Goal: Information Seeking & Learning: Learn about a topic

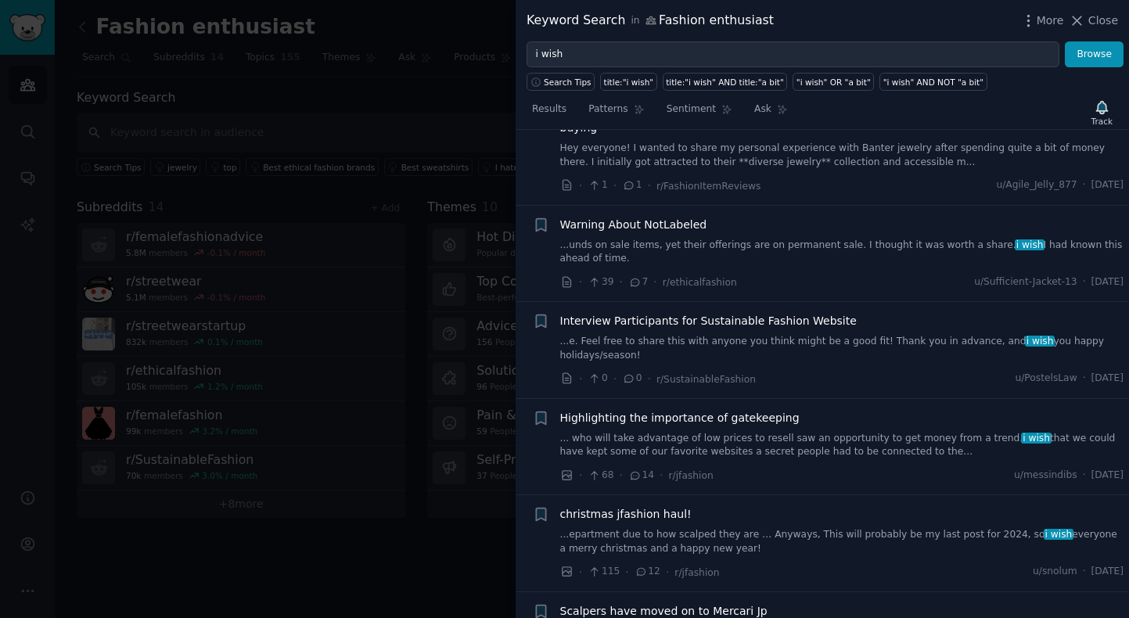
scroll to position [4312, 0]
click at [1102, 25] on span "Close" at bounding box center [1103, 21] width 30 height 16
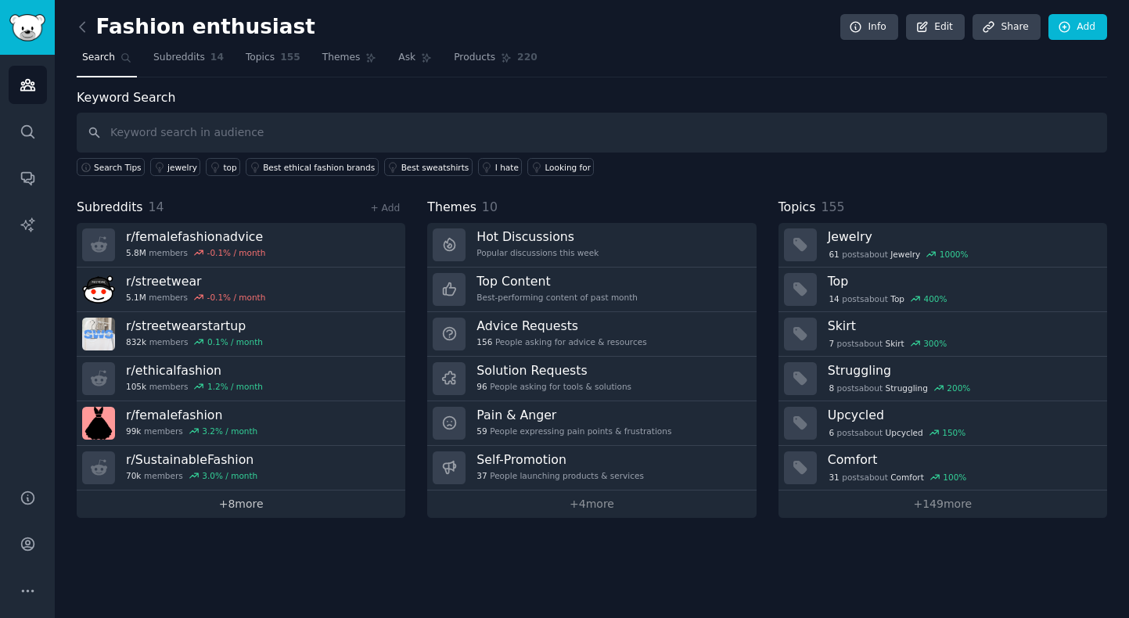
click at [259, 512] on link "+ 8 more" at bounding box center [241, 504] width 329 height 27
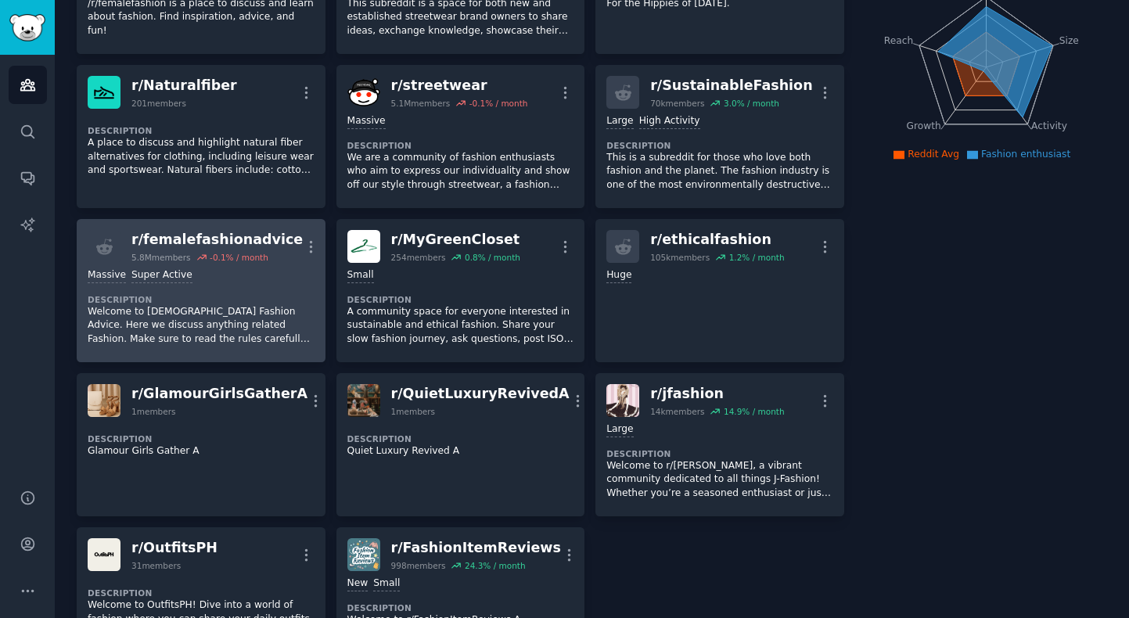
scroll to position [204, 0]
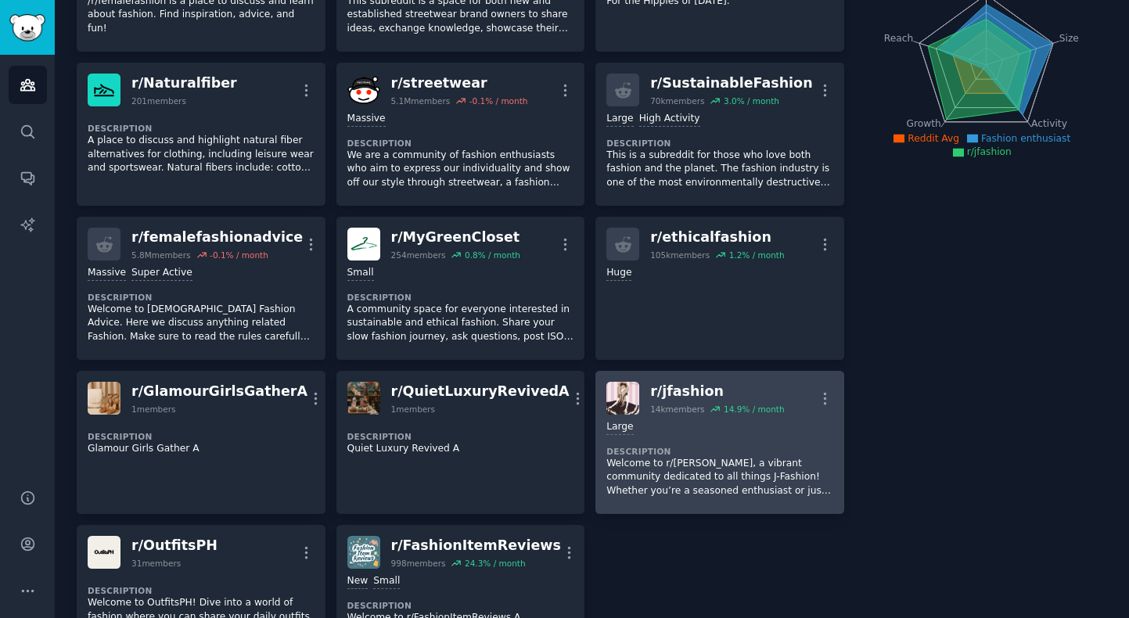
click at [663, 490] on p "Welcome to r/[PERSON_NAME], a vibrant community dedicated to all things J-Fashi…" at bounding box center [719, 477] width 227 height 41
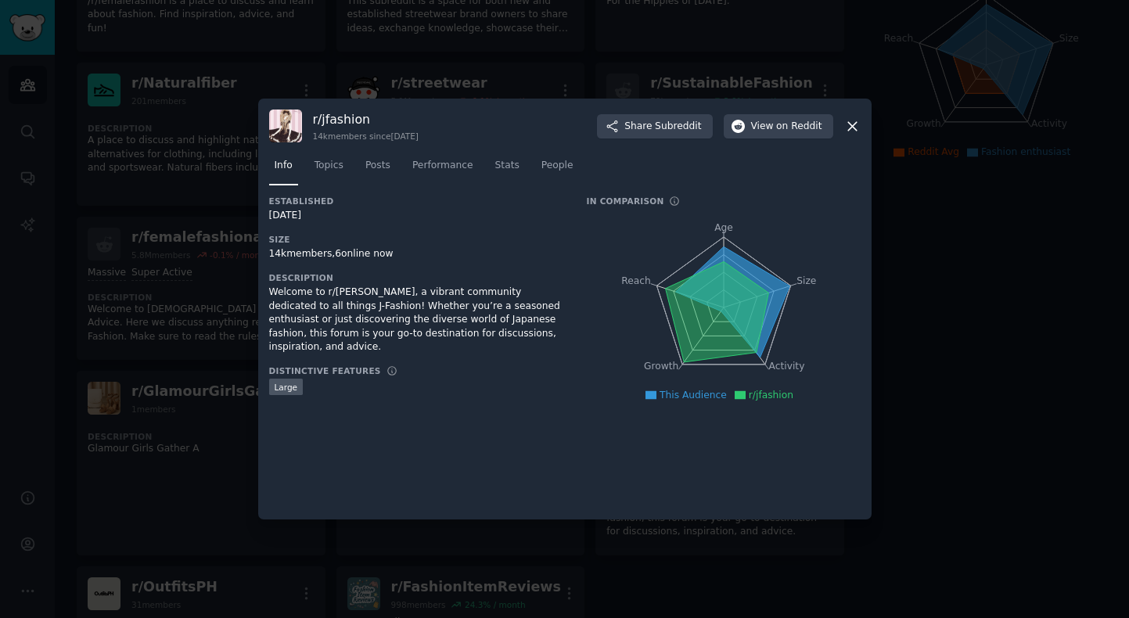
click at [854, 124] on icon at bounding box center [852, 126] width 9 height 9
